Goal: Register for event/course

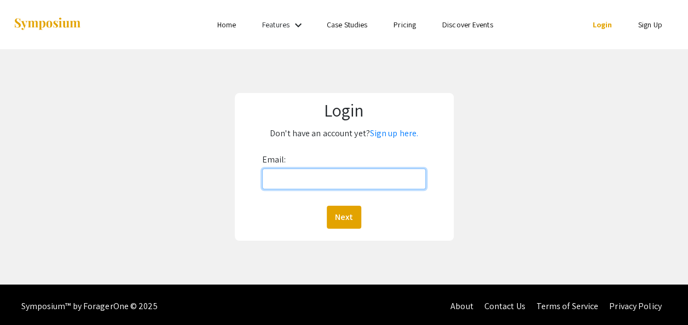
click at [354, 178] on input "Email:" at bounding box center [344, 179] width 164 height 21
type input "[EMAIL_ADDRESS][DOMAIN_NAME]"
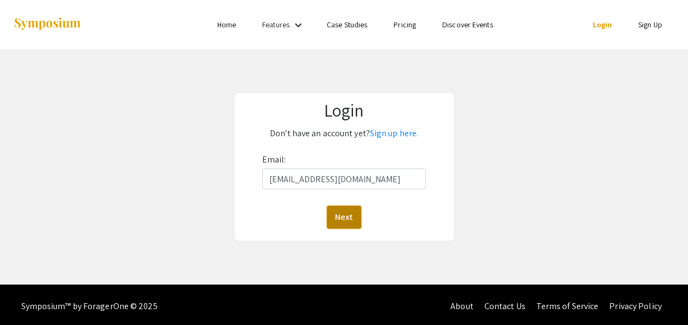
click at [347, 219] on button "Next" at bounding box center [344, 217] width 34 height 23
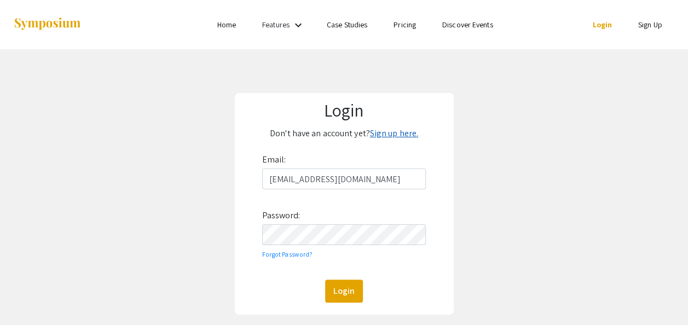
click at [378, 132] on link "Sign up here." at bounding box center [394, 133] width 48 height 11
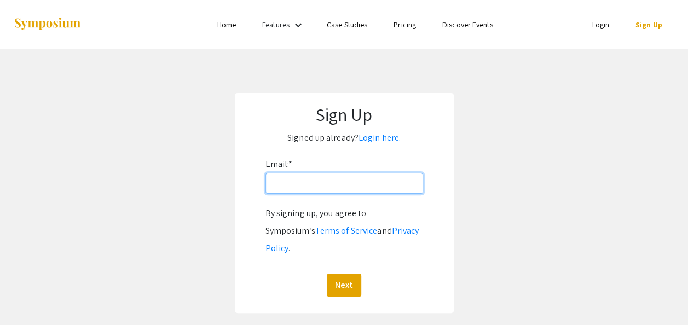
click at [333, 180] on input "Email: *" at bounding box center [345, 183] width 158 height 21
type input "[EMAIL_ADDRESS][DOMAIN_NAME]"
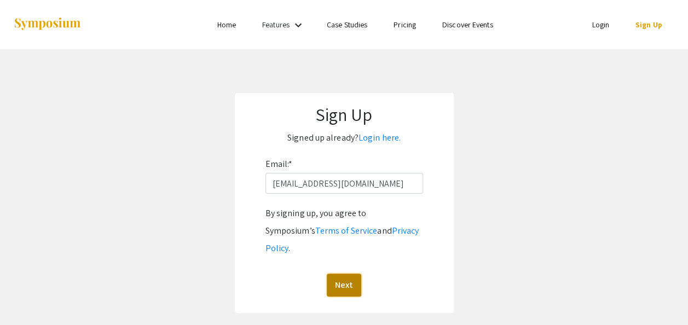
click at [341, 274] on button "Next" at bounding box center [344, 285] width 34 height 23
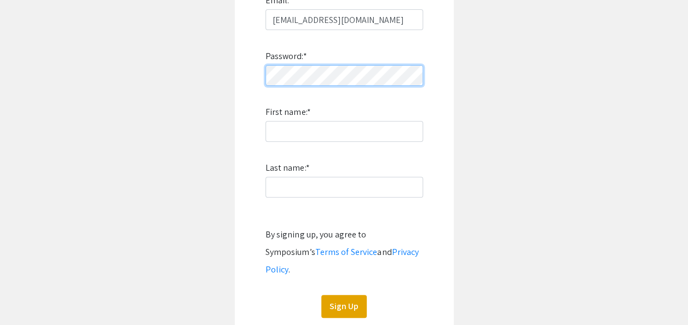
scroll to position [164, 0]
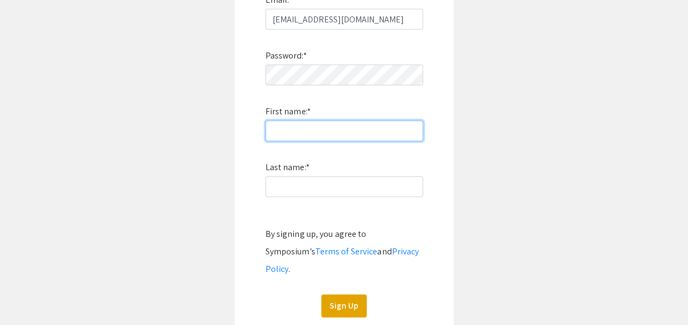
click at [315, 131] on input "First name: *" at bounding box center [345, 130] width 158 height 21
type input "g"
type input "Grant"
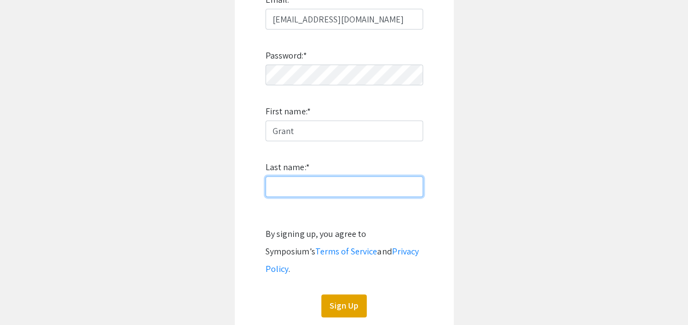
click at [323, 195] on input "Last name: *" at bounding box center [345, 186] width 158 height 21
type input "[PERSON_NAME]"
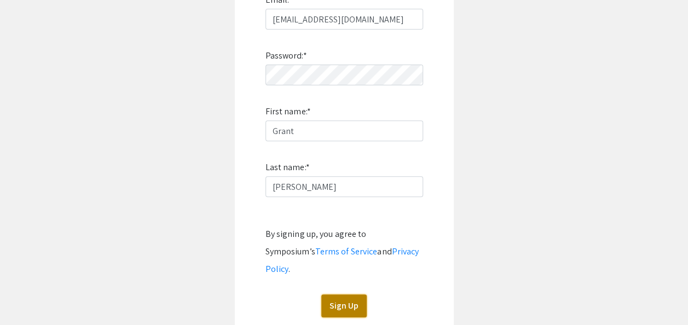
click at [337, 298] on button "Sign Up" at bounding box center [343, 306] width 45 height 23
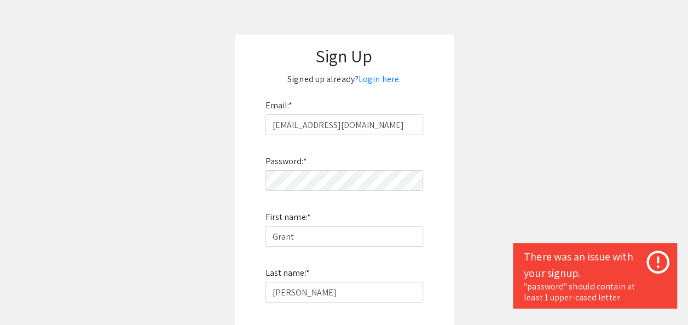
scroll to position [55, 0]
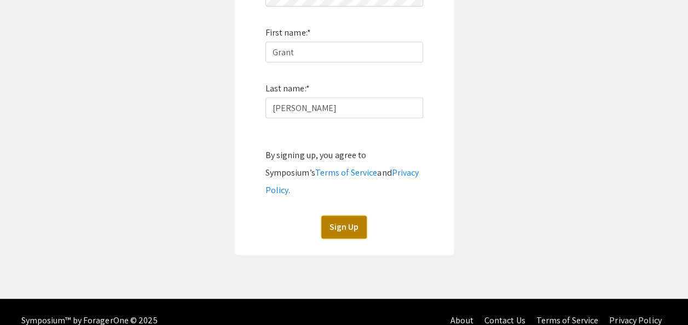
click at [322, 217] on button "Sign Up" at bounding box center [343, 227] width 45 height 23
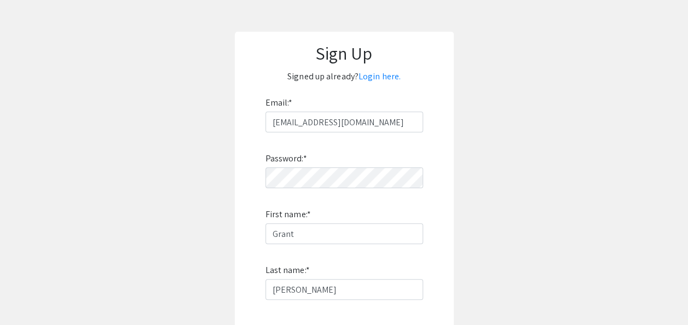
scroll to position [20, 0]
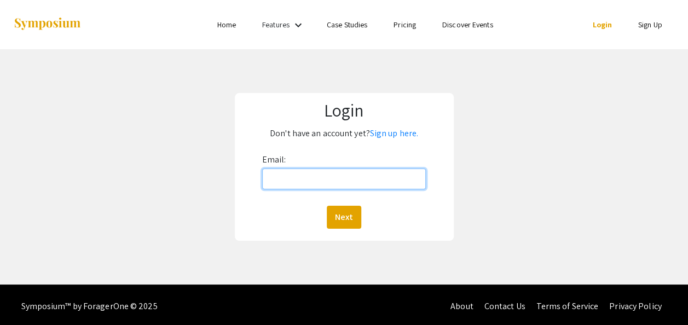
click at [353, 186] on input "Email:" at bounding box center [344, 179] width 164 height 21
type input "[EMAIL_ADDRESS][DOMAIN_NAME]"
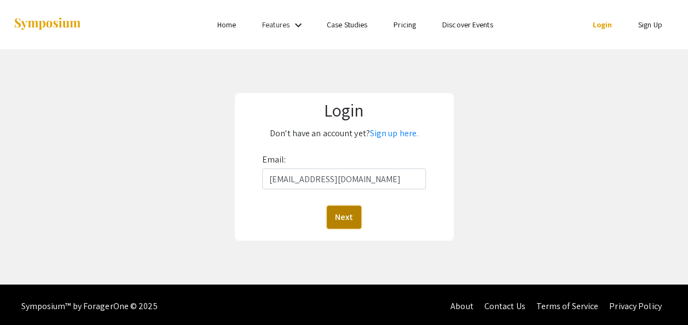
click at [341, 214] on button "Next" at bounding box center [344, 217] width 34 height 23
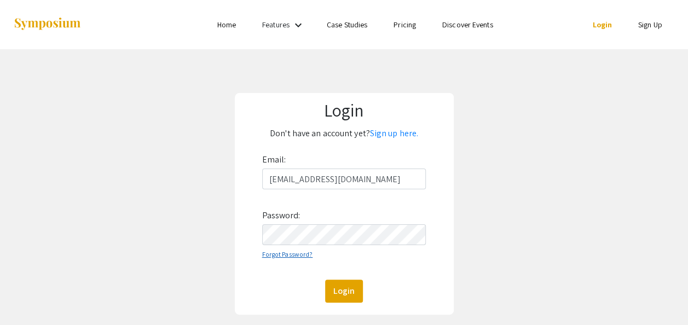
click at [295, 254] on link "Forgot Password?" at bounding box center [287, 254] width 51 height 8
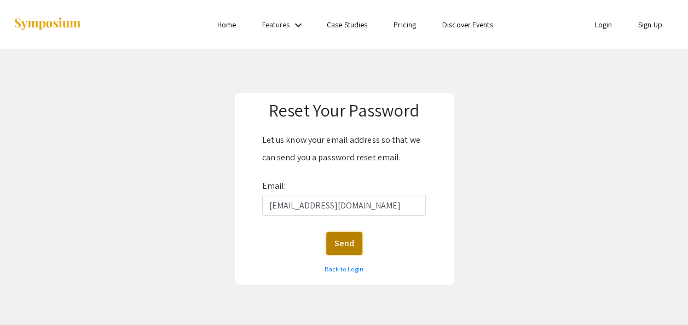
click at [348, 244] on button "Send" at bounding box center [344, 243] width 36 height 23
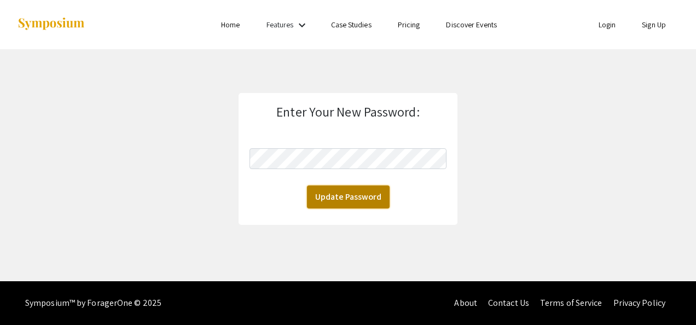
click at [361, 197] on button "Update Password" at bounding box center [348, 197] width 83 height 23
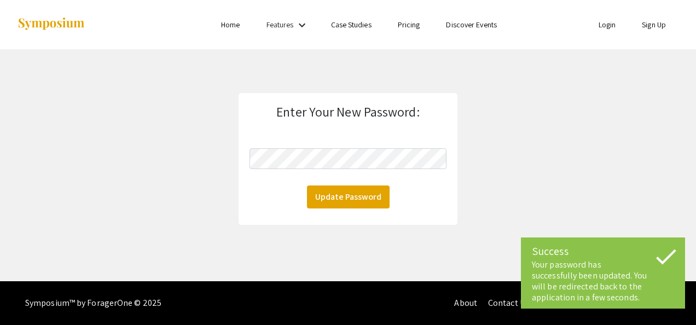
click at [604, 28] on link "Login" at bounding box center [608, 25] width 18 height 10
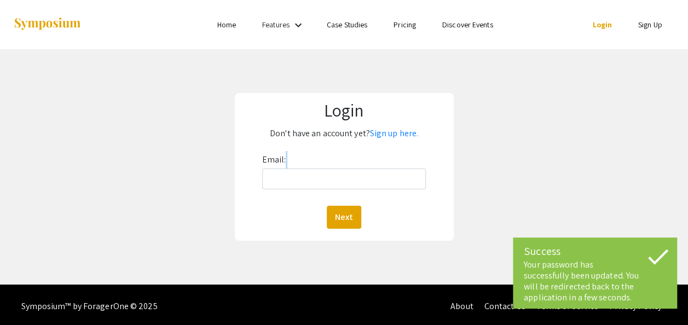
click at [363, 189] on div "Email: Next" at bounding box center [344, 190] width 164 height 78
click at [368, 169] on input "Email:" at bounding box center [344, 179] width 164 height 21
type input "[EMAIL_ADDRESS][DOMAIN_NAME]"
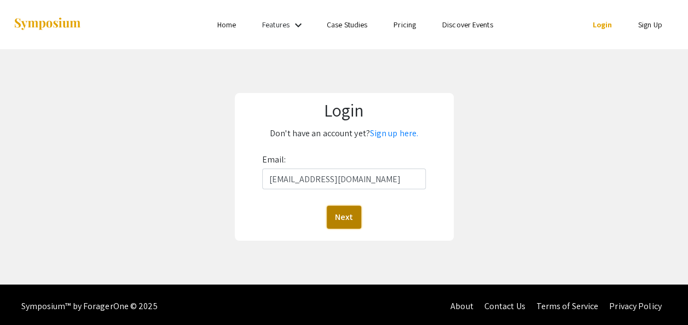
click at [347, 214] on button "Next" at bounding box center [344, 217] width 34 height 23
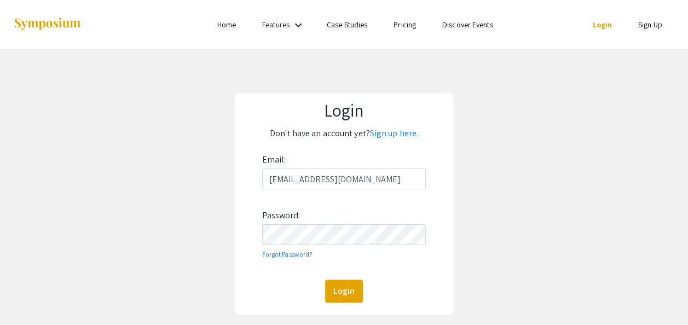
drag, startPoint x: 324, startPoint y: 258, endPoint x: 321, endPoint y: 245, distance: 13.4
click at [322, 255] on div "Email: pasquang@oregonstate.edu Password: Forgot Password? Login" at bounding box center [344, 227] width 164 height 152
click at [348, 282] on button "Login" at bounding box center [344, 291] width 38 height 23
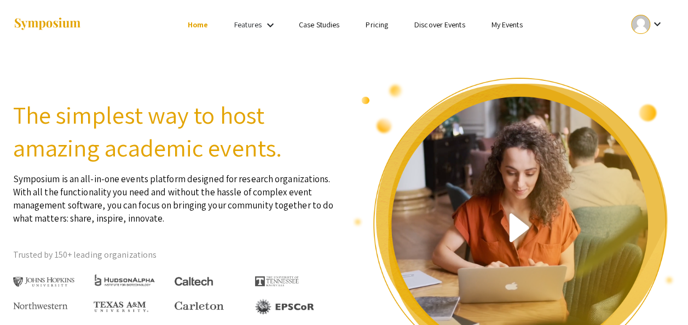
click at [516, 28] on link "My Events" at bounding box center [506, 25] width 31 height 10
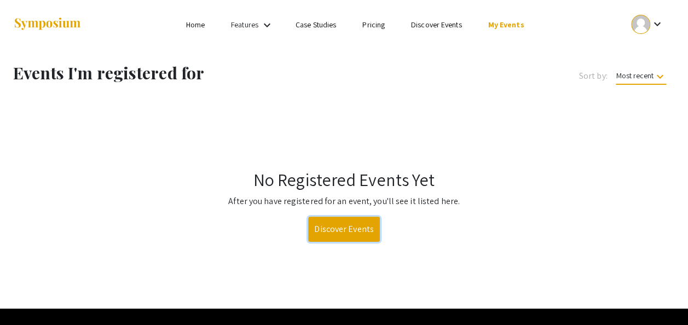
click at [354, 233] on link "Discover Events" at bounding box center [344, 229] width 72 height 25
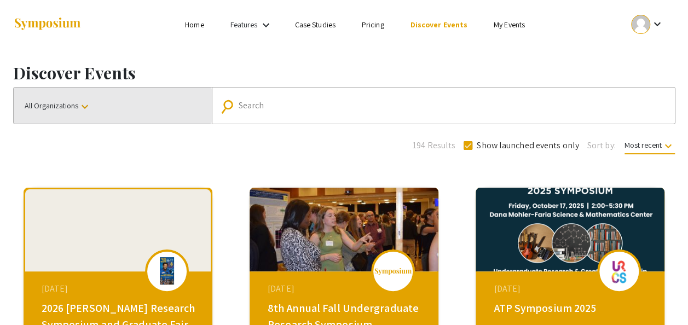
click at [71, 95] on button "All Organizations keyboard_arrow_down" at bounding box center [113, 106] width 198 height 36
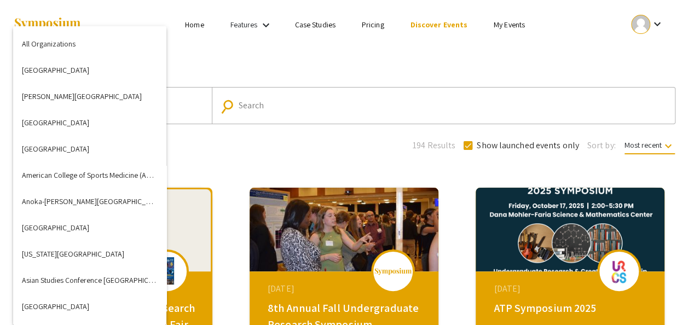
click at [292, 101] on div at bounding box center [344, 162] width 688 height 325
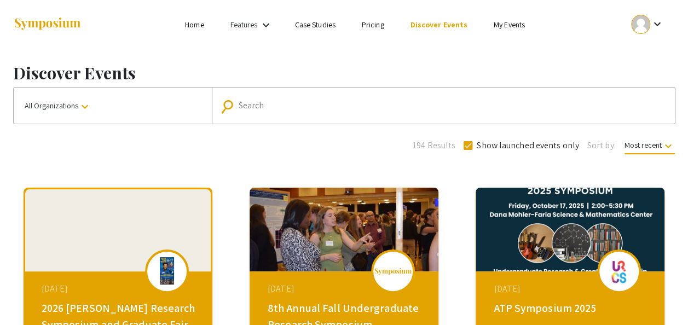
click at [282, 104] on input "Search" at bounding box center [450, 106] width 422 height 10
drag, startPoint x: 525, startPoint y: 25, endPoint x: 515, endPoint y: 24, distance: 10.5
click at [524, 25] on li "My Events" at bounding box center [509, 24] width 57 height 13
click at [506, 24] on link "My Events" at bounding box center [509, 25] width 31 height 10
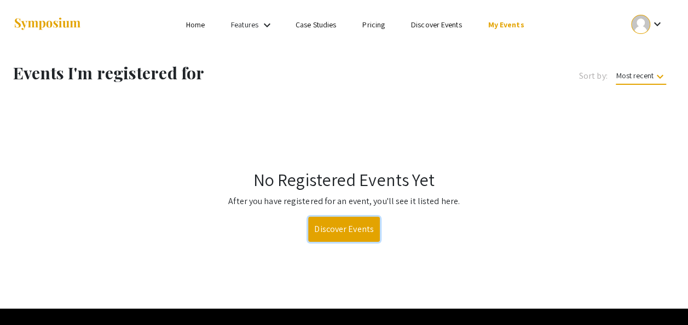
click at [347, 231] on link "Discover Events" at bounding box center [344, 229] width 72 height 25
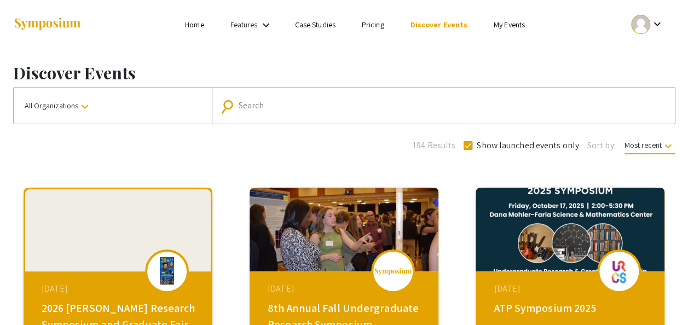
click at [353, 91] on mat-form-field "search Search" at bounding box center [443, 106] width 463 height 36
click at [349, 103] on input "Search" at bounding box center [450, 106] width 422 height 10
type input "oregon state university"
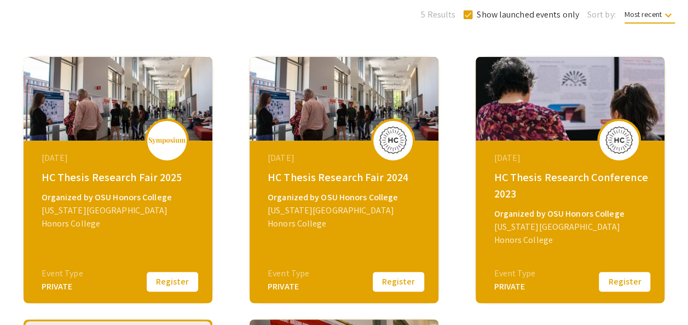
scroll to position [164, 0]
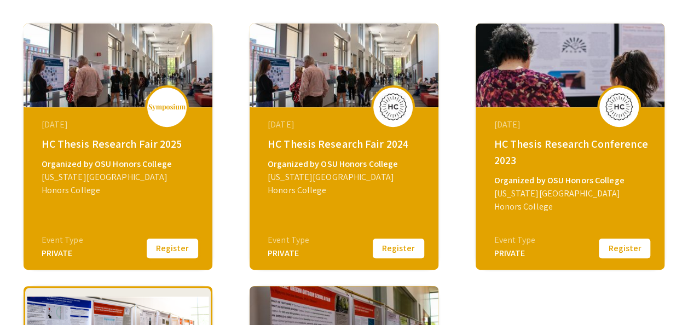
click at [161, 251] on button "Register" at bounding box center [172, 248] width 55 height 23
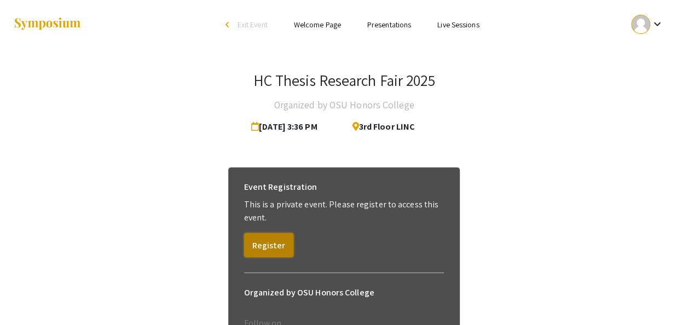
click at [278, 237] on button "Register" at bounding box center [268, 245] width 49 height 24
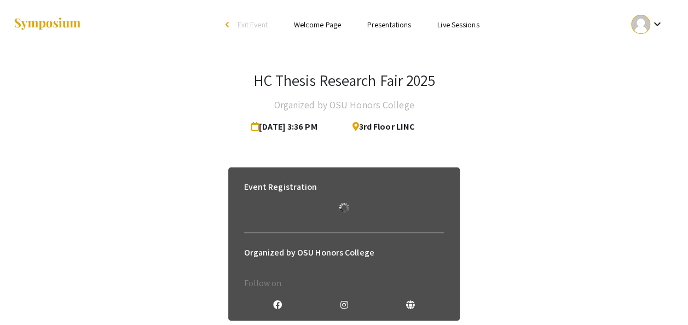
scroll to position [72, 0]
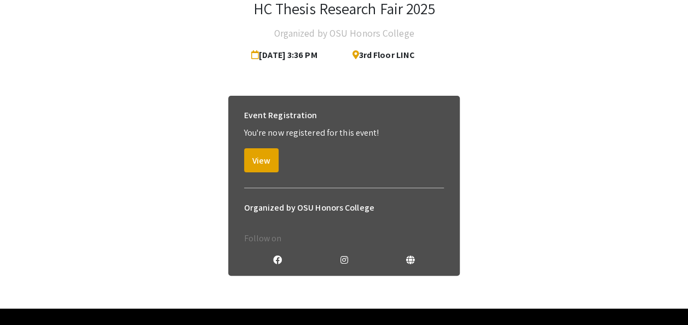
click at [243, 154] on div "Event Registration You're now registered for this event! View" at bounding box center [344, 138] width 218 height 85
click at [252, 158] on button "View" at bounding box center [261, 160] width 34 height 24
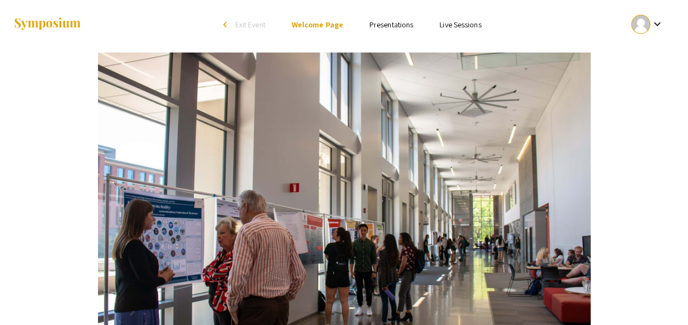
click at [373, 22] on link "Presentations" at bounding box center [392, 25] width 44 height 10
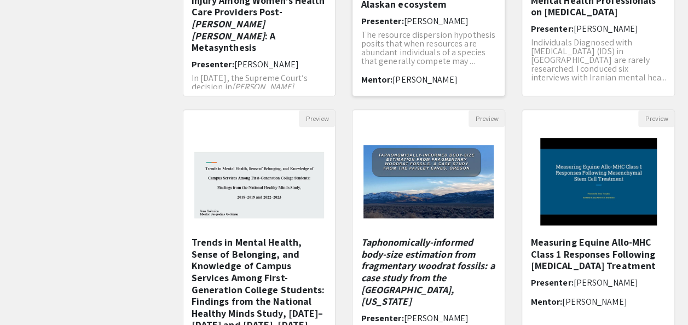
scroll to position [400, 0]
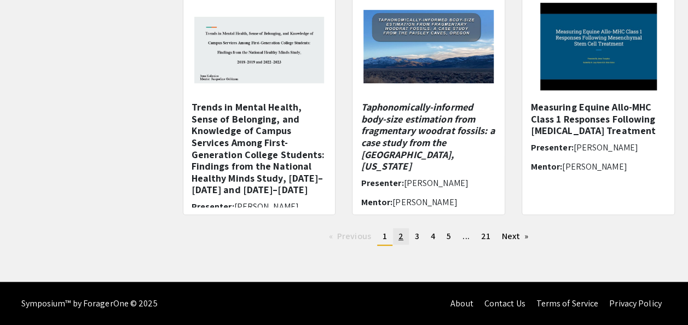
click at [402, 235] on span "2" at bounding box center [401, 235] width 5 height 11
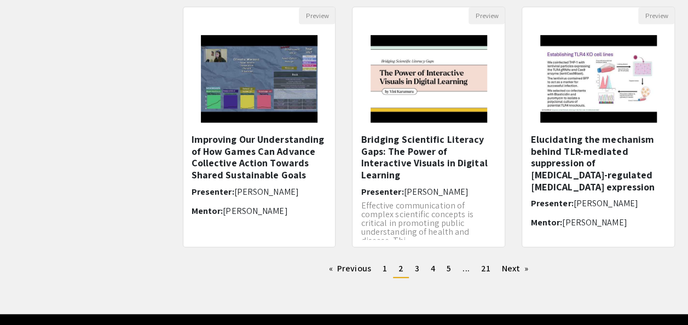
scroll to position [400, 0]
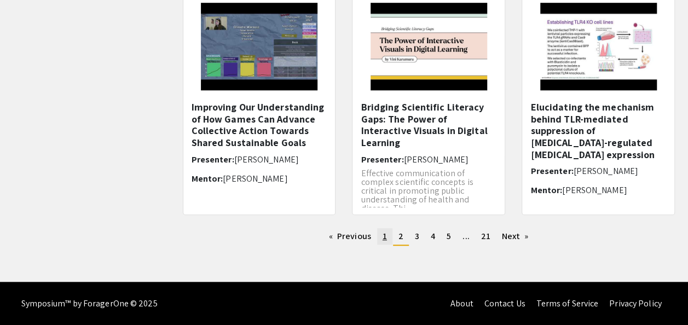
click at [388, 242] on link "page 1" at bounding box center [384, 236] width 15 height 16
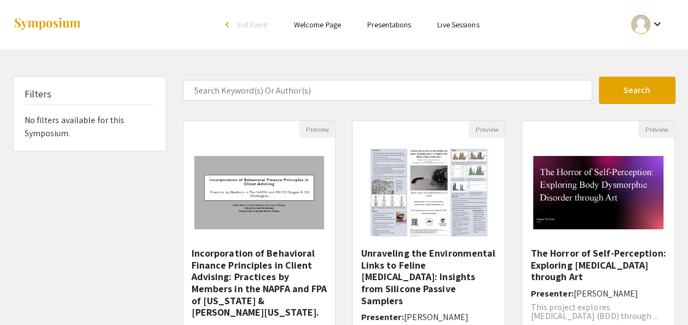
scroll to position [400, 0]
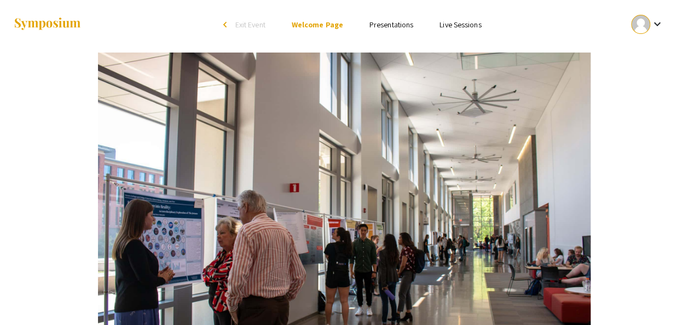
click at [228, 23] on div "arrow_back_ios" at bounding box center [226, 24] width 7 height 7
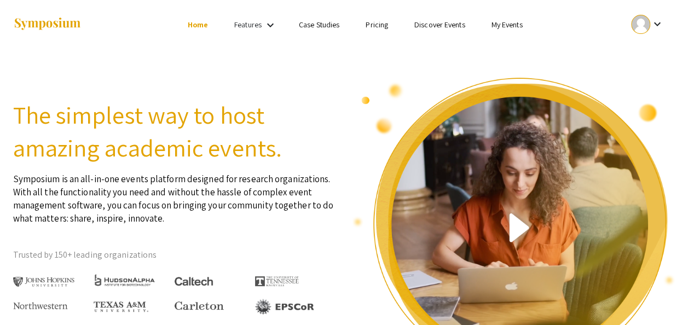
click at [509, 24] on link "My Events" at bounding box center [506, 25] width 31 height 10
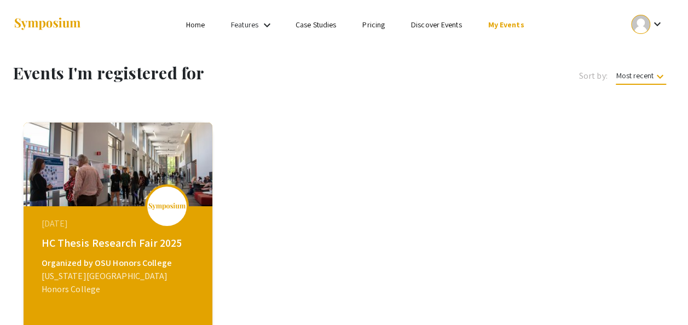
click at [442, 22] on link "Discover Events" at bounding box center [436, 25] width 51 height 10
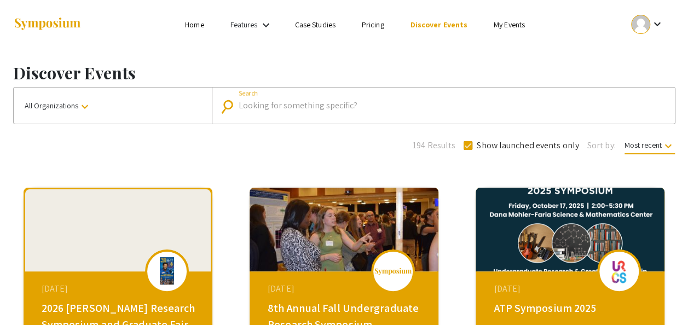
click at [310, 105] on input "Search" at bounding box center [450, 106] width 422 height 10
type input "oregon state university"
click button "close" at bounding box center [653, 106] width 13 height 13
type input "oregon state university"
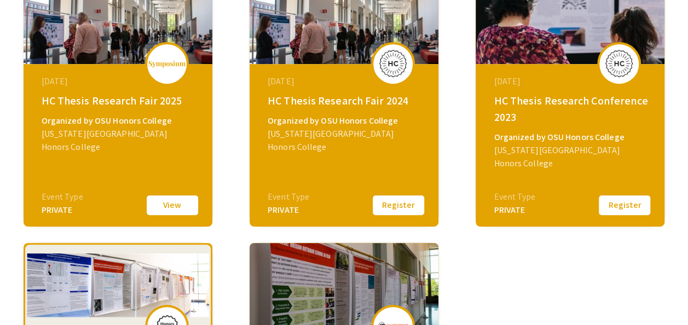
scroll to position [164, 0]
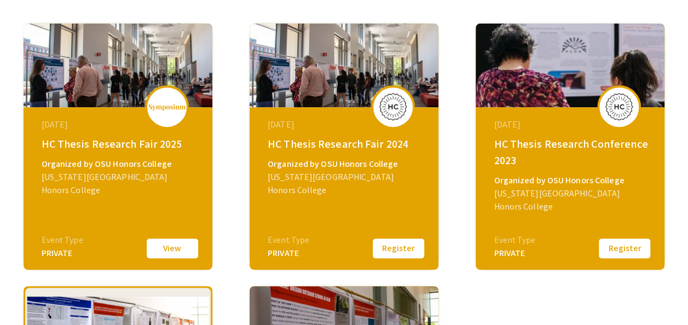
click at [405, 244] on button "Register" at bounding box center [398, 248] width 55 height 23
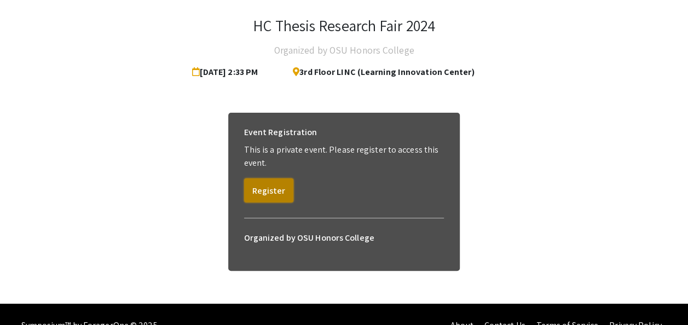
click at [267, 189] on button "Register" at bounding box center [268, 190] width 49 height 24
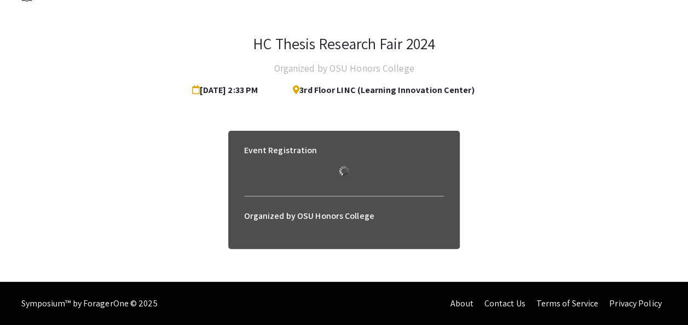
scroll to position [55, 0]
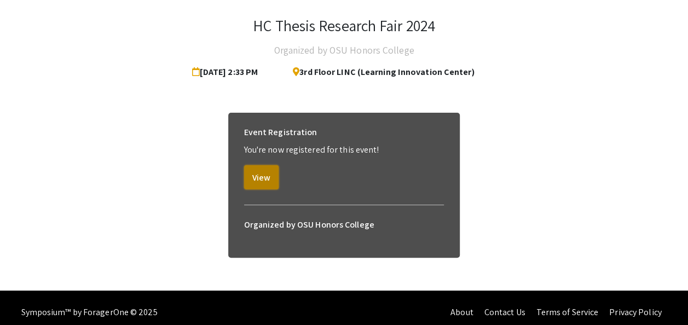
click at [275, 181] on button "View" at bounding box center [261, 177] width 34 height 24
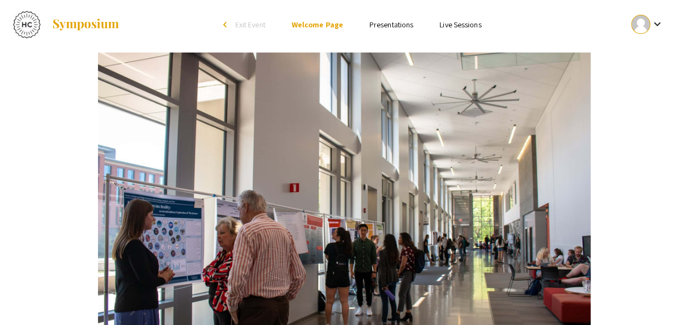
click at [387, 28] on link "Presentations" at bounding box center [392, 25] width 44 height 10
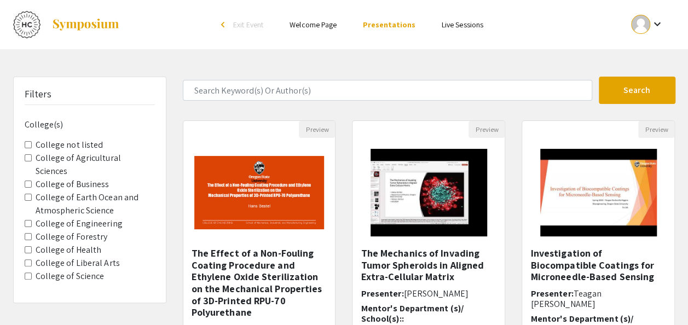
scroll to position [55, 0]
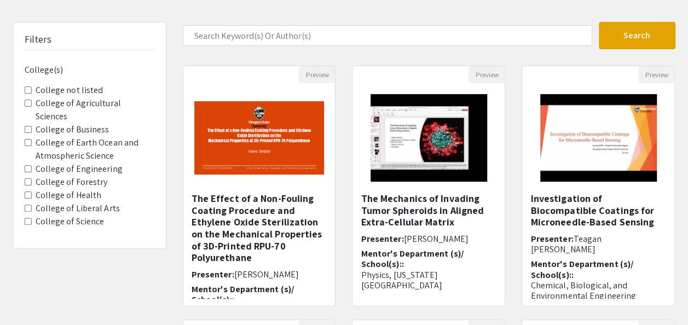
click at [25, 165] on Engineering "College of Engineering" at bounding box center [28, 168] width 7 height 7
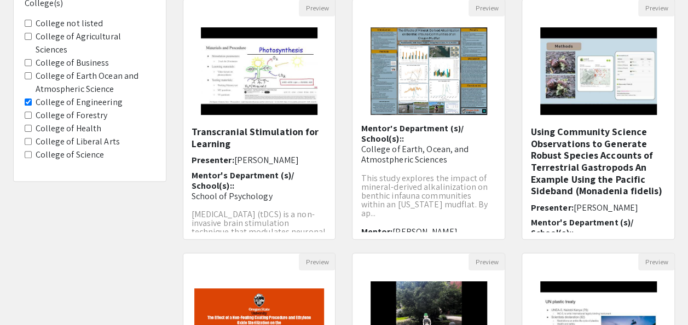
scroll to position [109, 0]
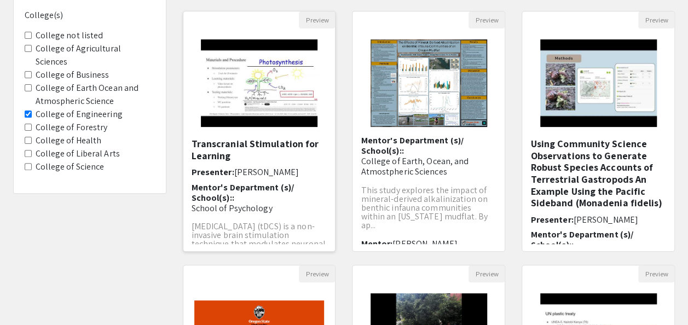
click at [227, 94] on img "Open Presentation <p>Transcranial Stimulation for Learning</p>" at bounding box center [259, 82] width 138 height 109
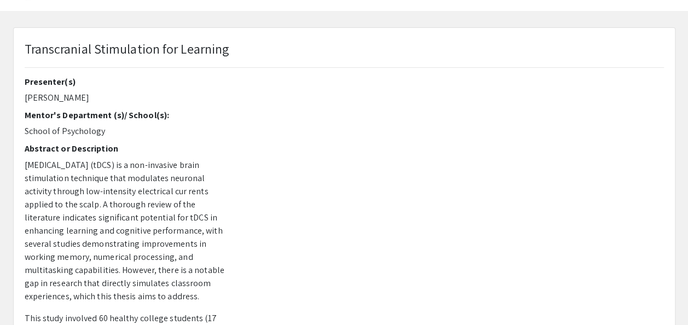
scroll to position [55, 0]
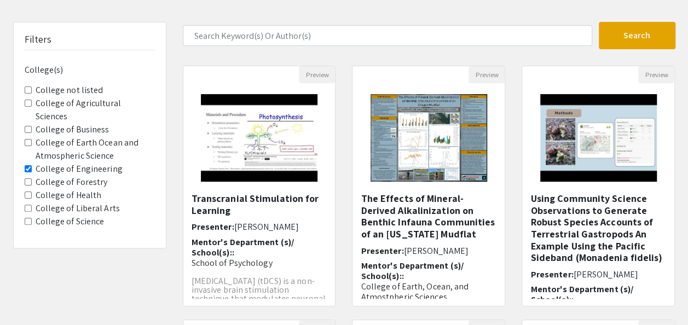
scroll to position [109, 0]
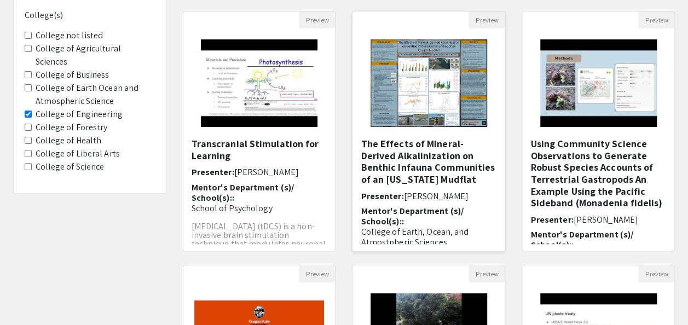
click at [421, 89] on img "Open Presentation <p>The Effects of Mineral-Derived Alkalinization on Benthic I…" at bounding box center [429, 82] width 138 height 109
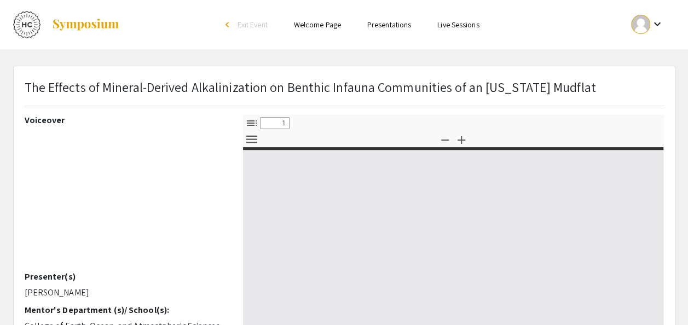
select select "custom"
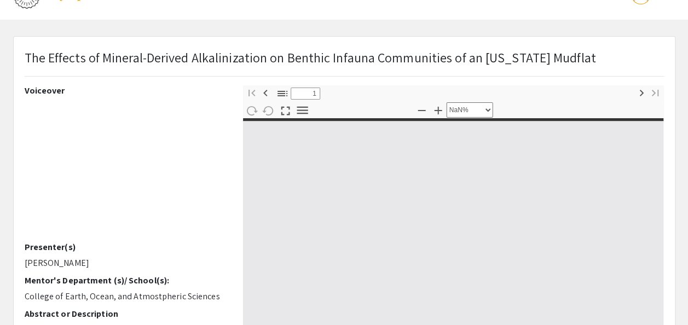
type input "0"
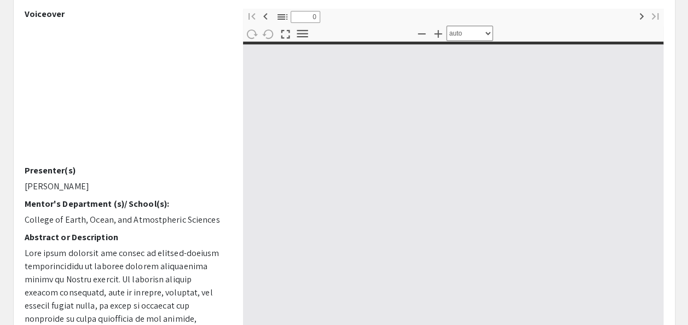
select select "custom"
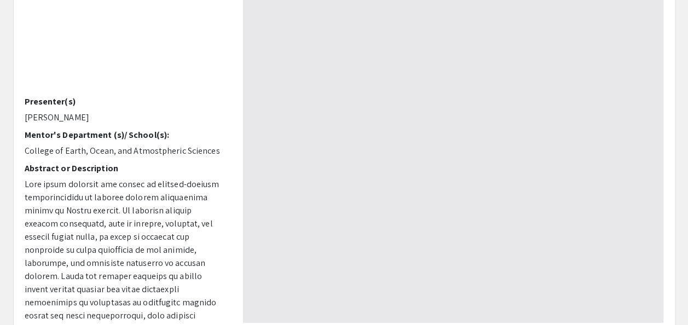
type input "1"
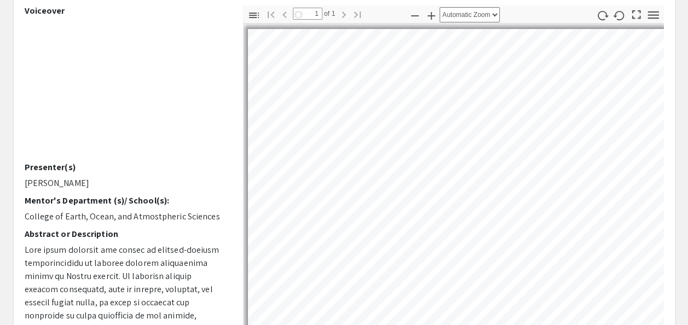
scroll to position [107, 0]
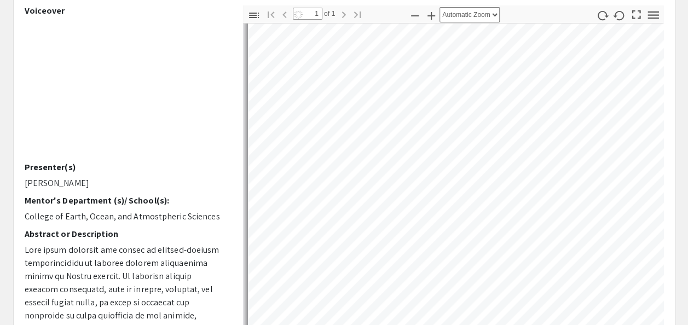
select select "auto"
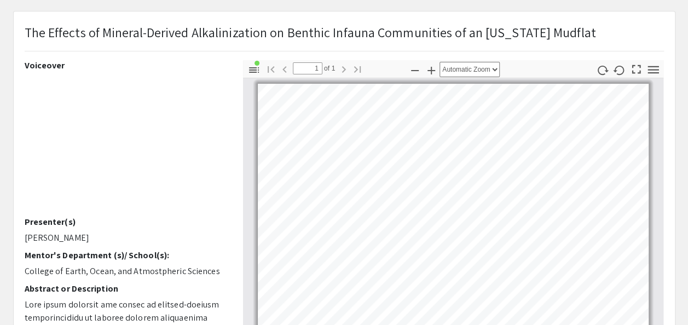
scroll to position [109, 0]
